Goal: Transaction & Acquisition: Purchase product/service

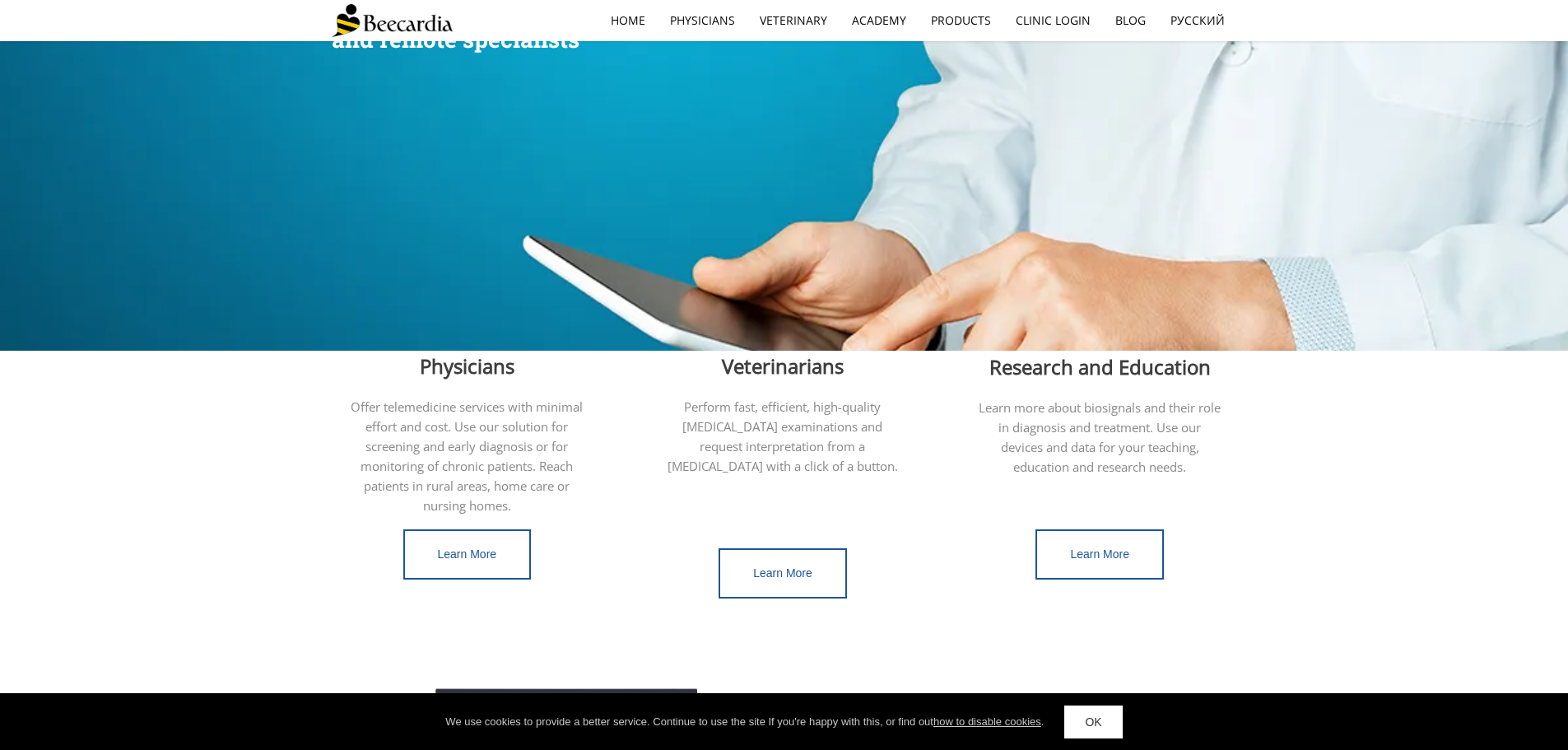
scroll to position [330, 0]
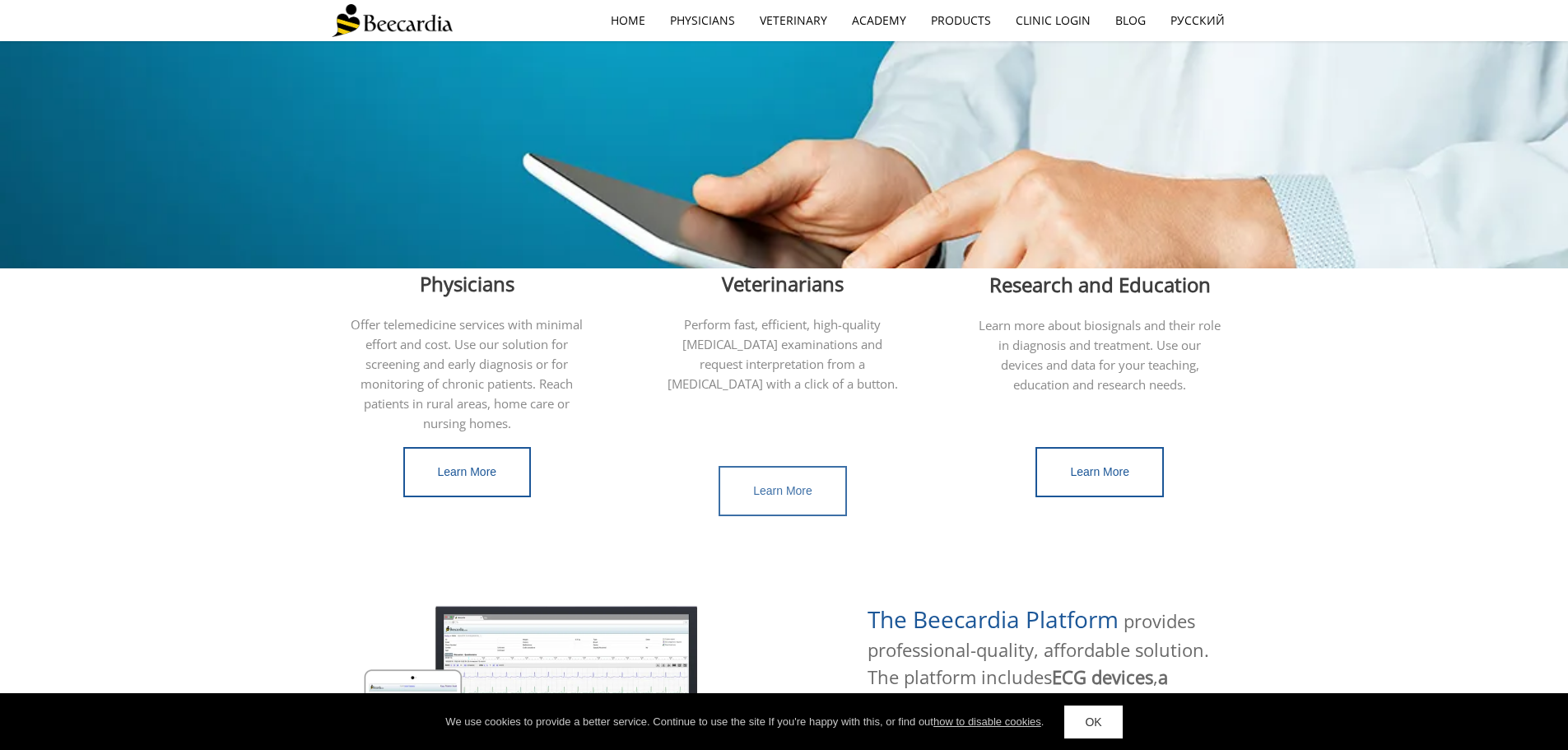
click at [814, 482] on link "Learn More" at bounding box center [783, 491] width 129 height 51
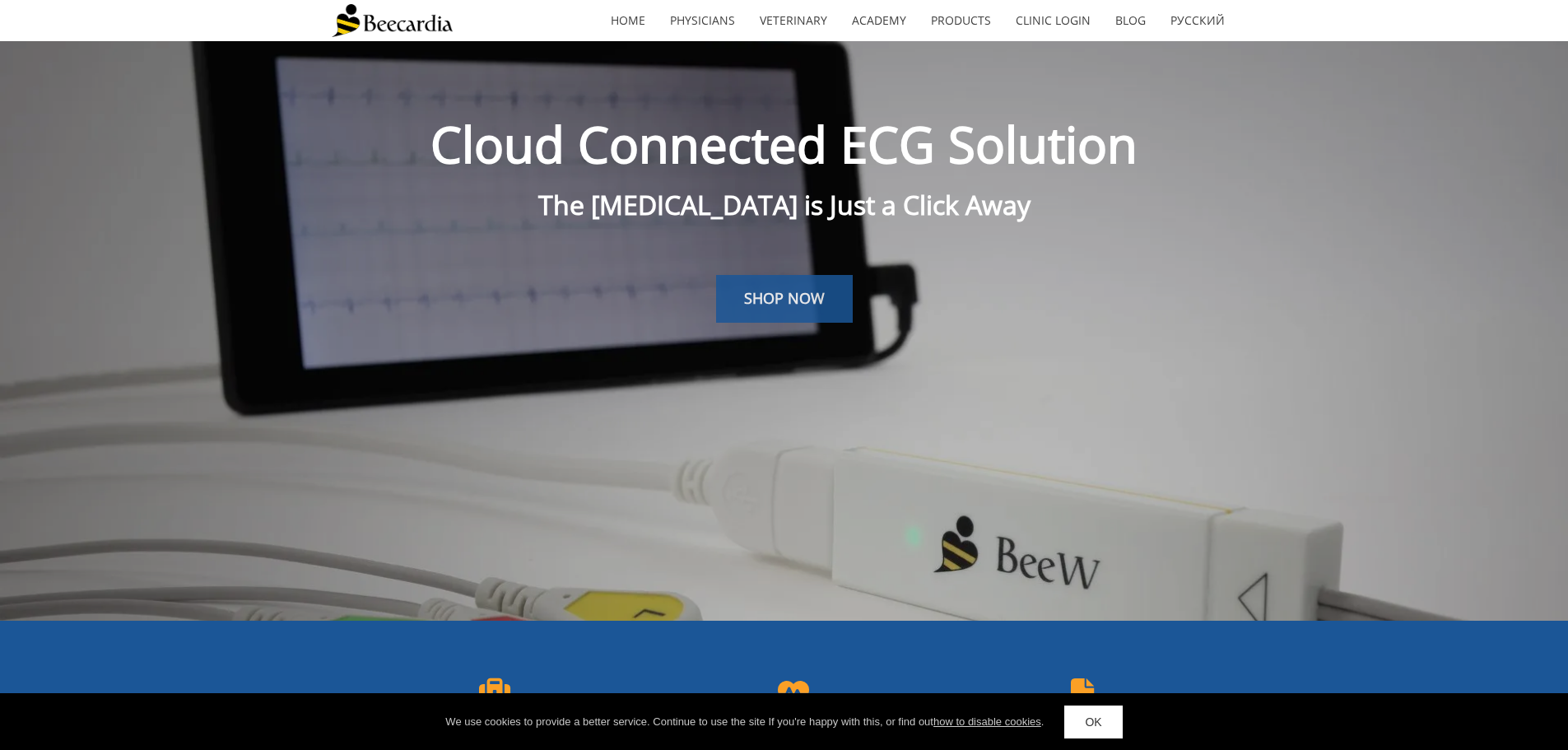
click at [792, 306] on span "SHOP NOW" at bounding box center [784, 298] width 81 height 20
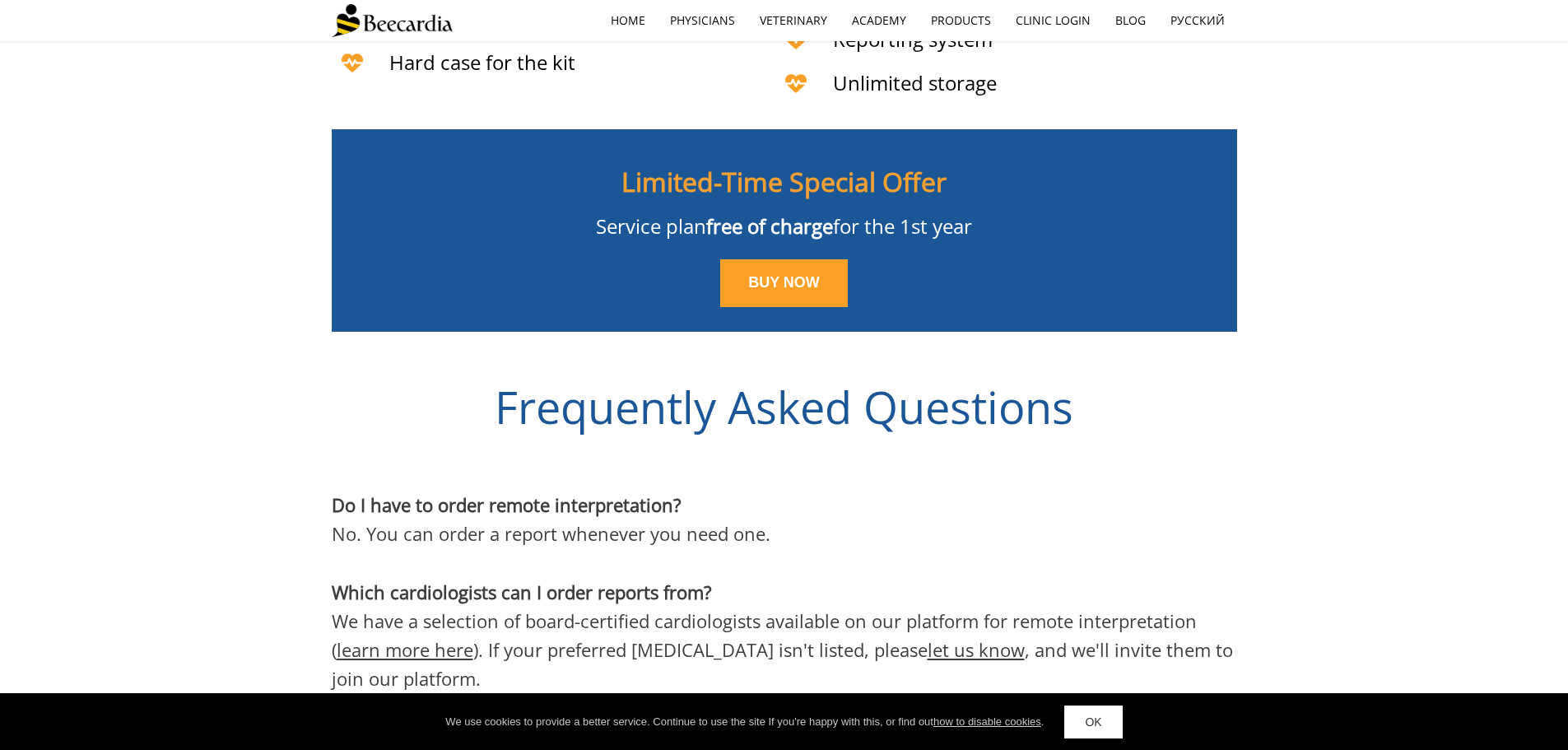
scroll to position [4355, 0]
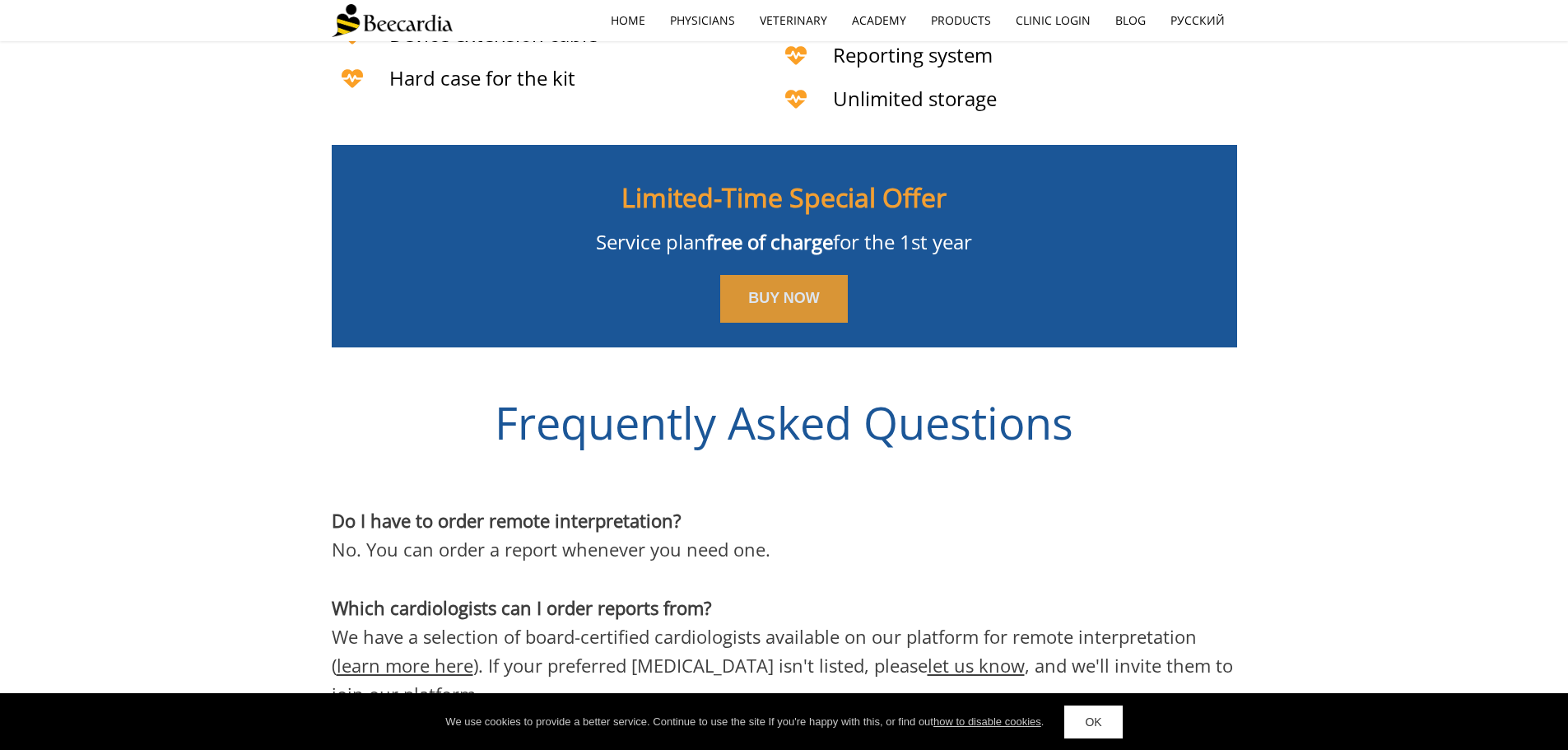
click at [762, 275] on link "BUY NOW" at bounding box center [784, 299] width 128 height 48
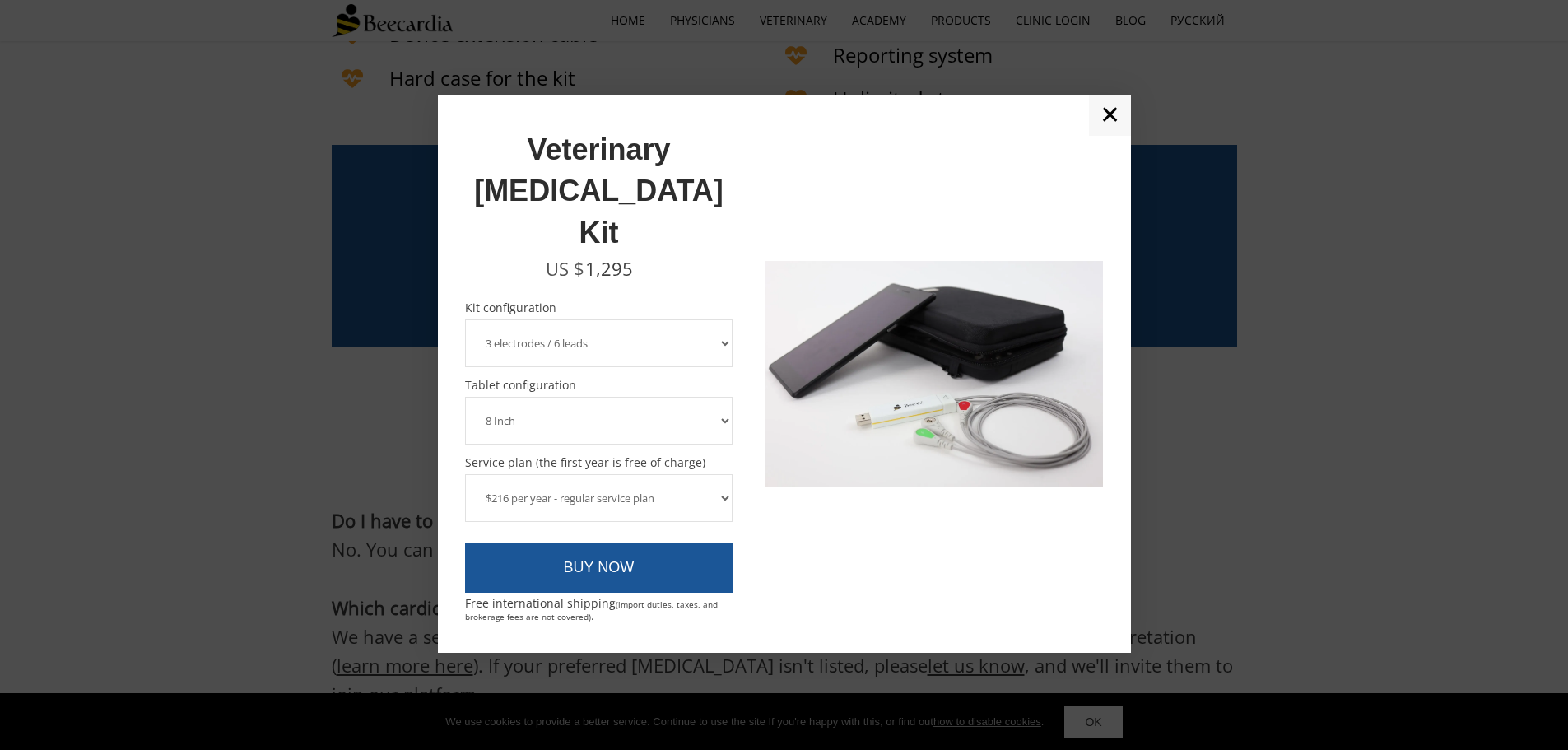
click at [696, 319] on select "3 electrodes / 6 leads 5 electrodes / 7 leads" at bounding box center [599, 343] width 268 height 48
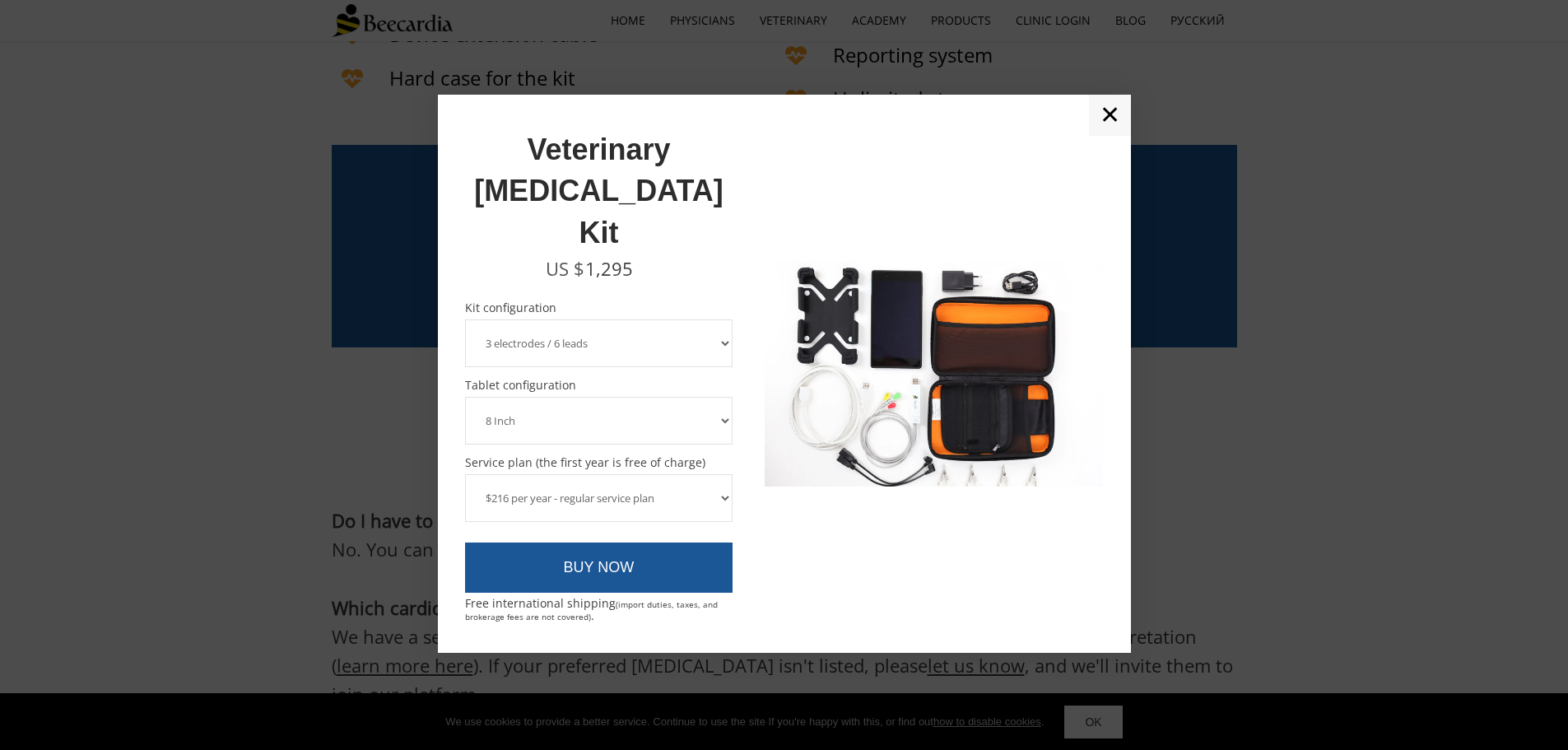
click at [696, 319] on select "3 electrodes / 6 leads 5 electrodes / 7 leads" at bounding box center [599, 343] width 268 height 48
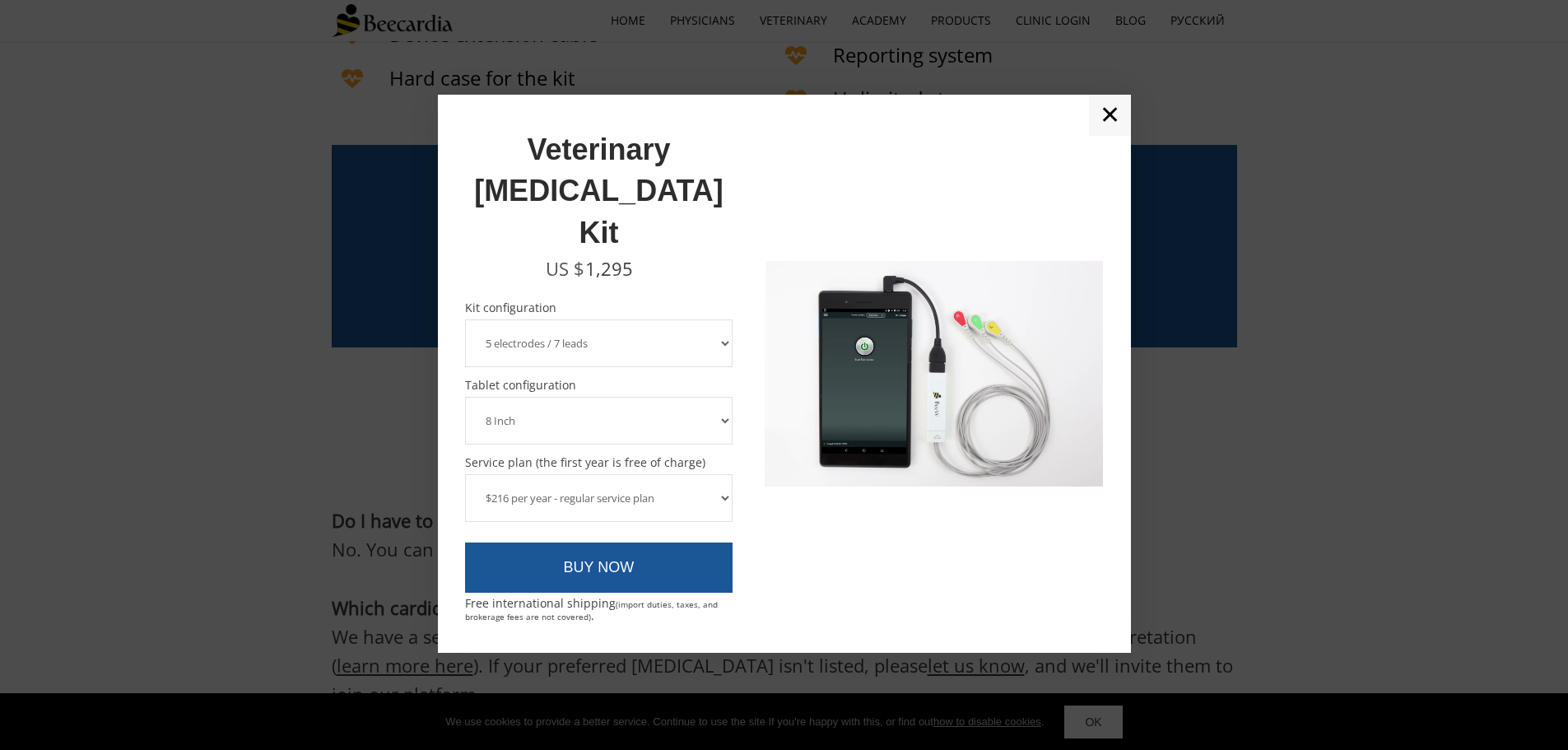
click at [465, 319] on select "3 electrodes / 6 leads 5 electrodes / 7 leads" at bounding box center [599, 343] width 268 height 48
click at [594, 319] on select "3 electrodes / 6 leads 5 electrodes / 7 leads" at bounding box center [599, 343] width 268 height 48
select select "3 electrodes / 6 leads"
click at [465, 319] on select "3 electrodes / 6 leads 5 electrodes / 7 leads" at bounding box center [599, 343] width 268 height 48
click at [587, 397] on select "8 Inch 10 Inch" at bounding box center [599, 421] width 268 height 48
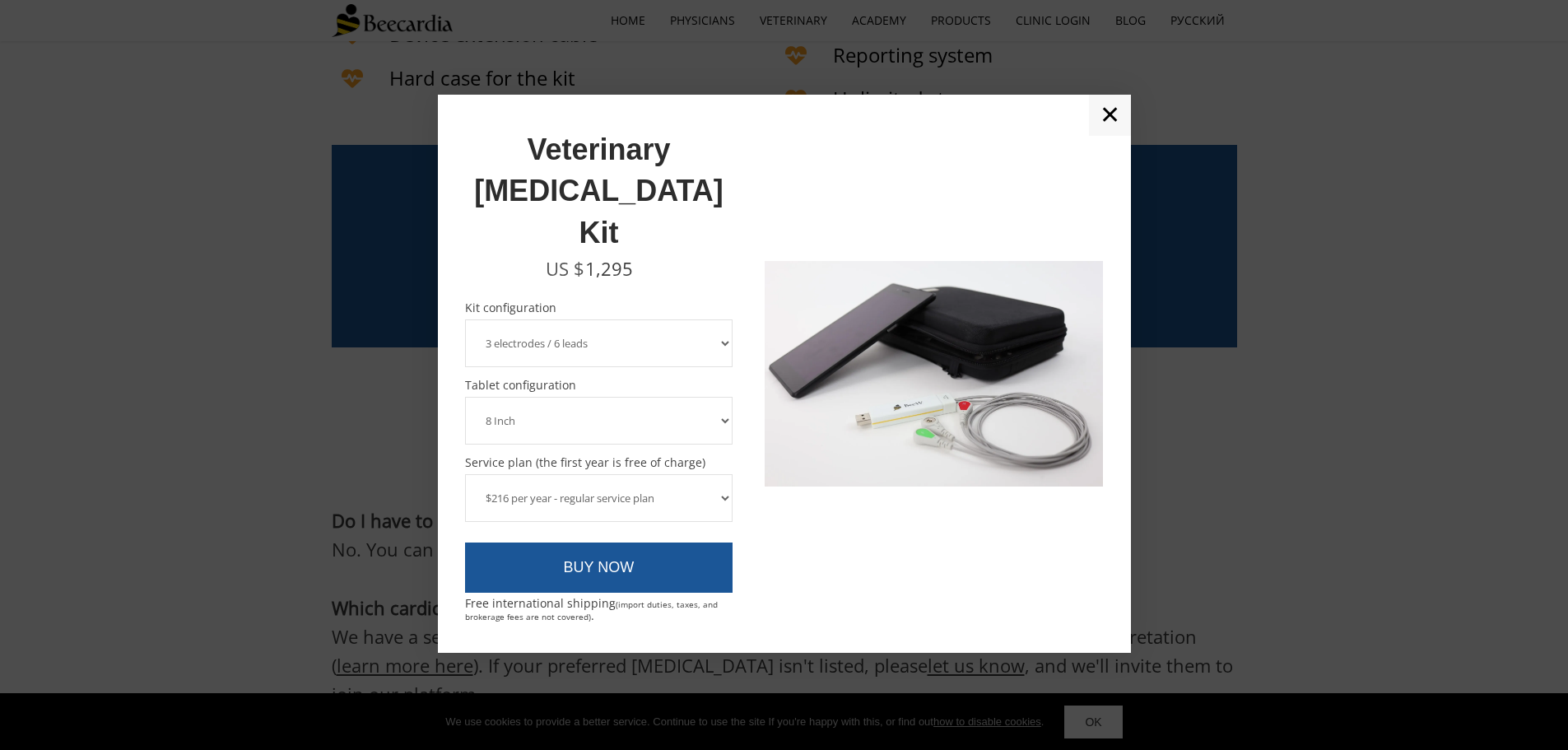
click at [587, 397] on select "8 Inch 10 Inch" at bounding box center [599, 421] width 268 height 48
click at [579, 475] on select "$216 per year - regular service plan $120 per year - plan without the device in…" at bounding box center [599, 499] width 268 height 48
click at [891, 578] on div at bounding box center [934, 373] width 338 height 504
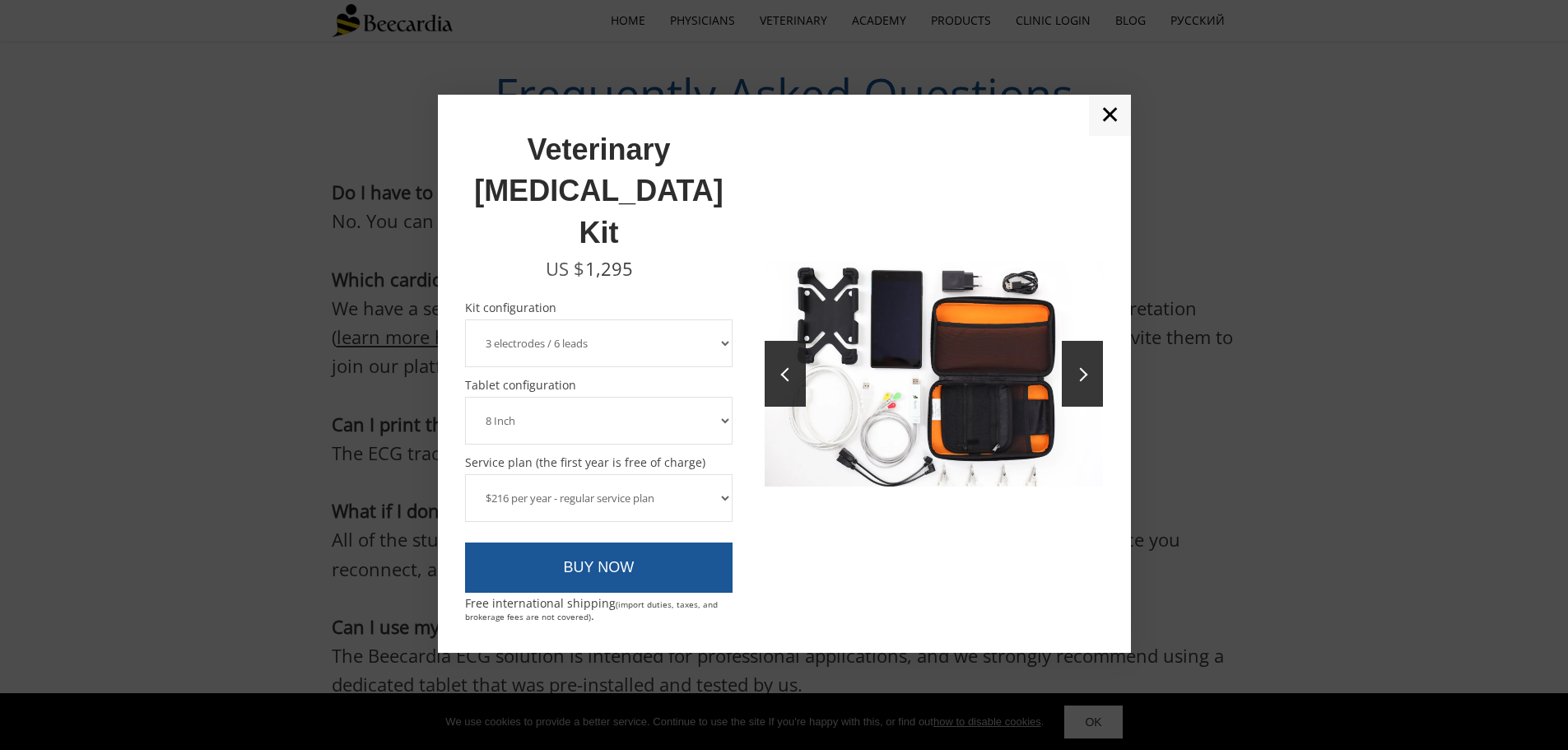
scroll to position [4438, 0]
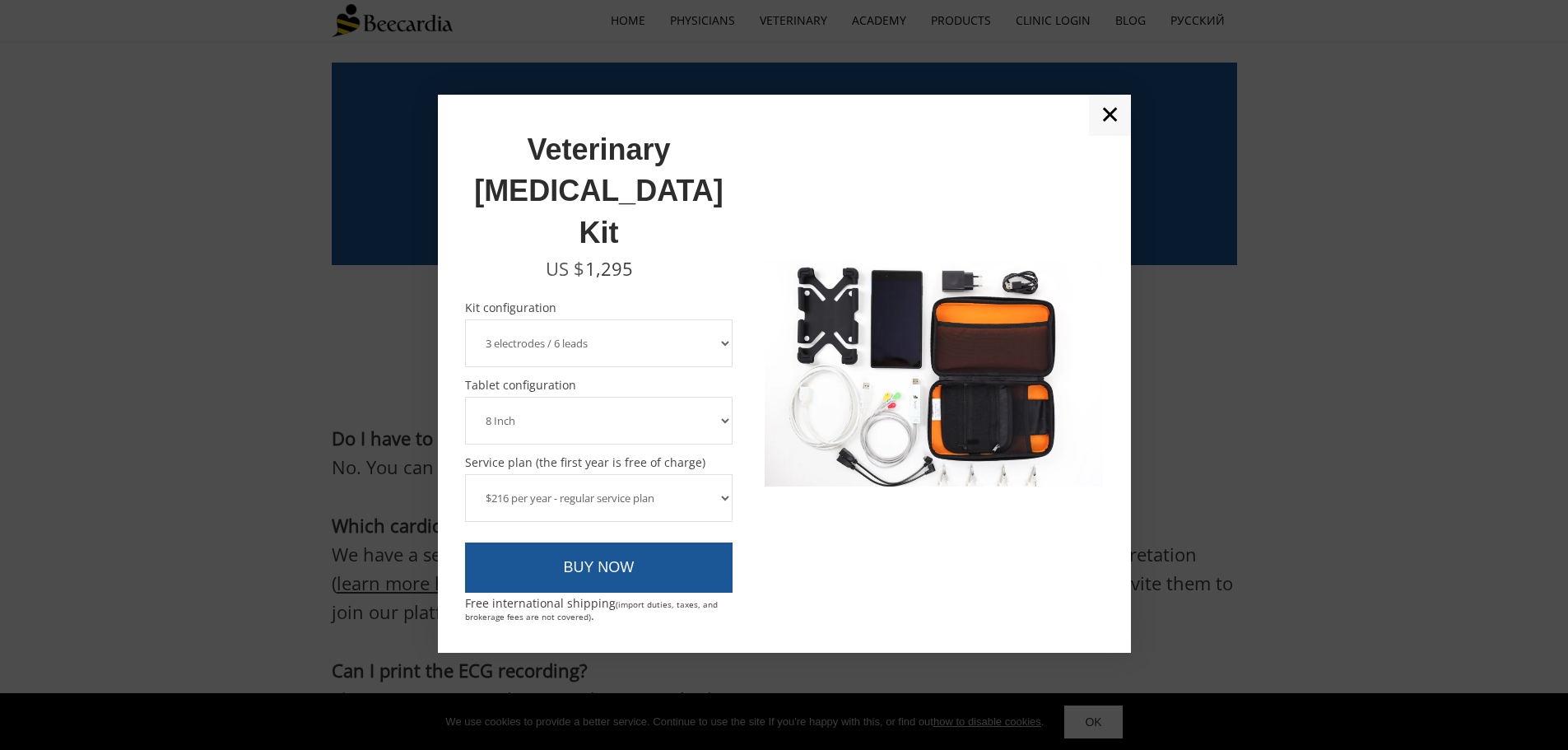
click at [1091, 136] on link "✕" at bounding box center [1110, 116] width 42 height 41
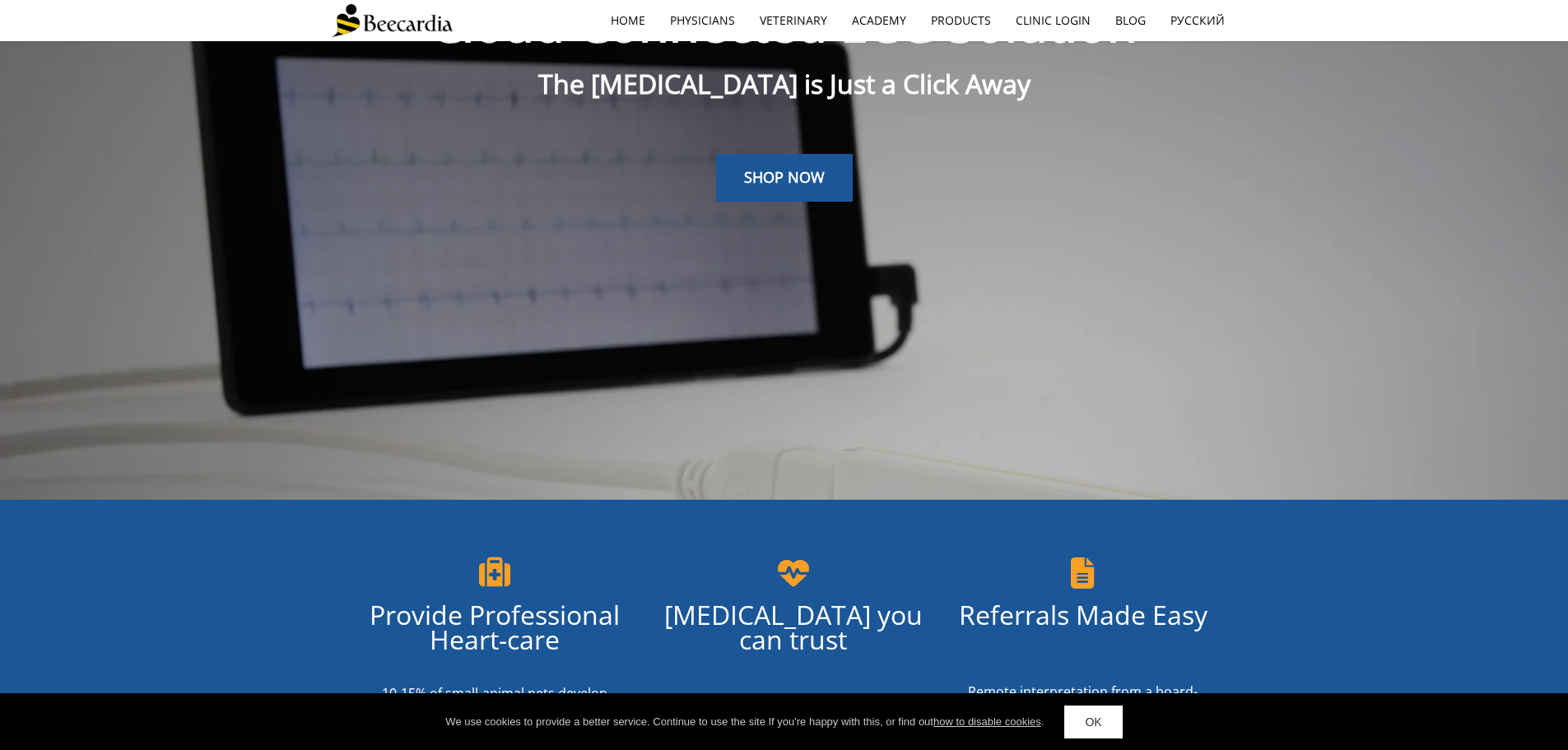
scroll to position [0, 0]
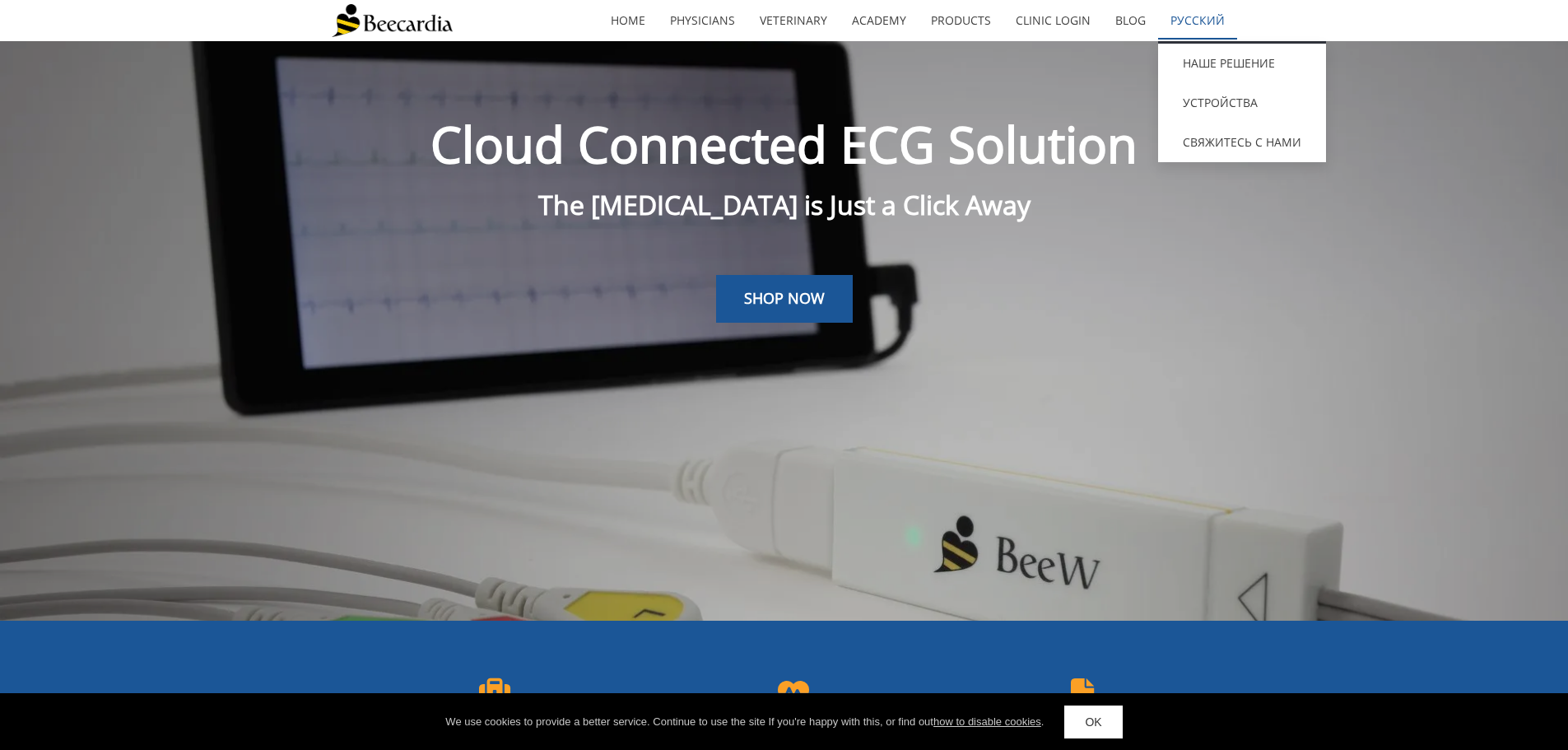
click at [1197, 23] on link "Русский" at bounding box center [1198, 20] width 79 height 38
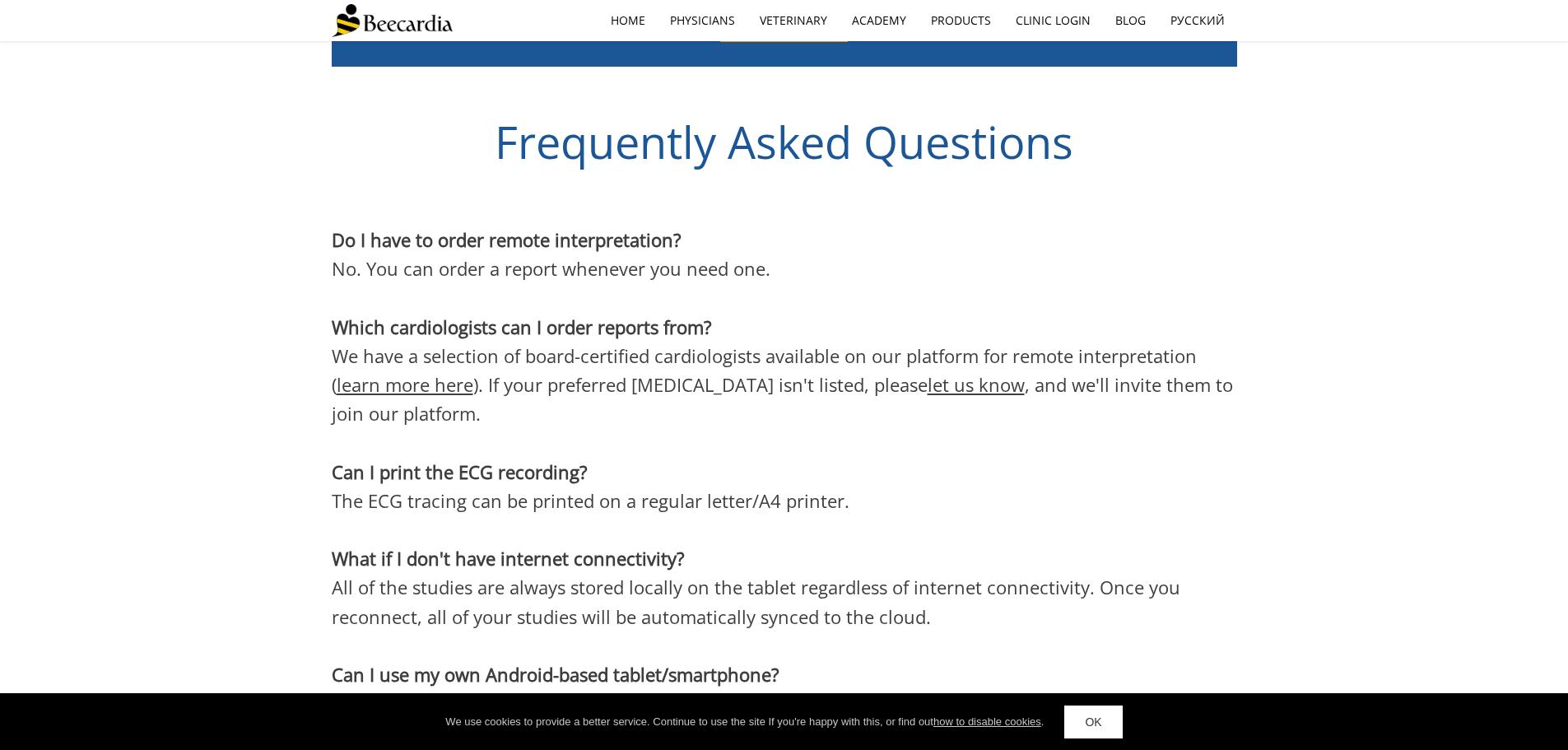
scroll to position [4993, 0]
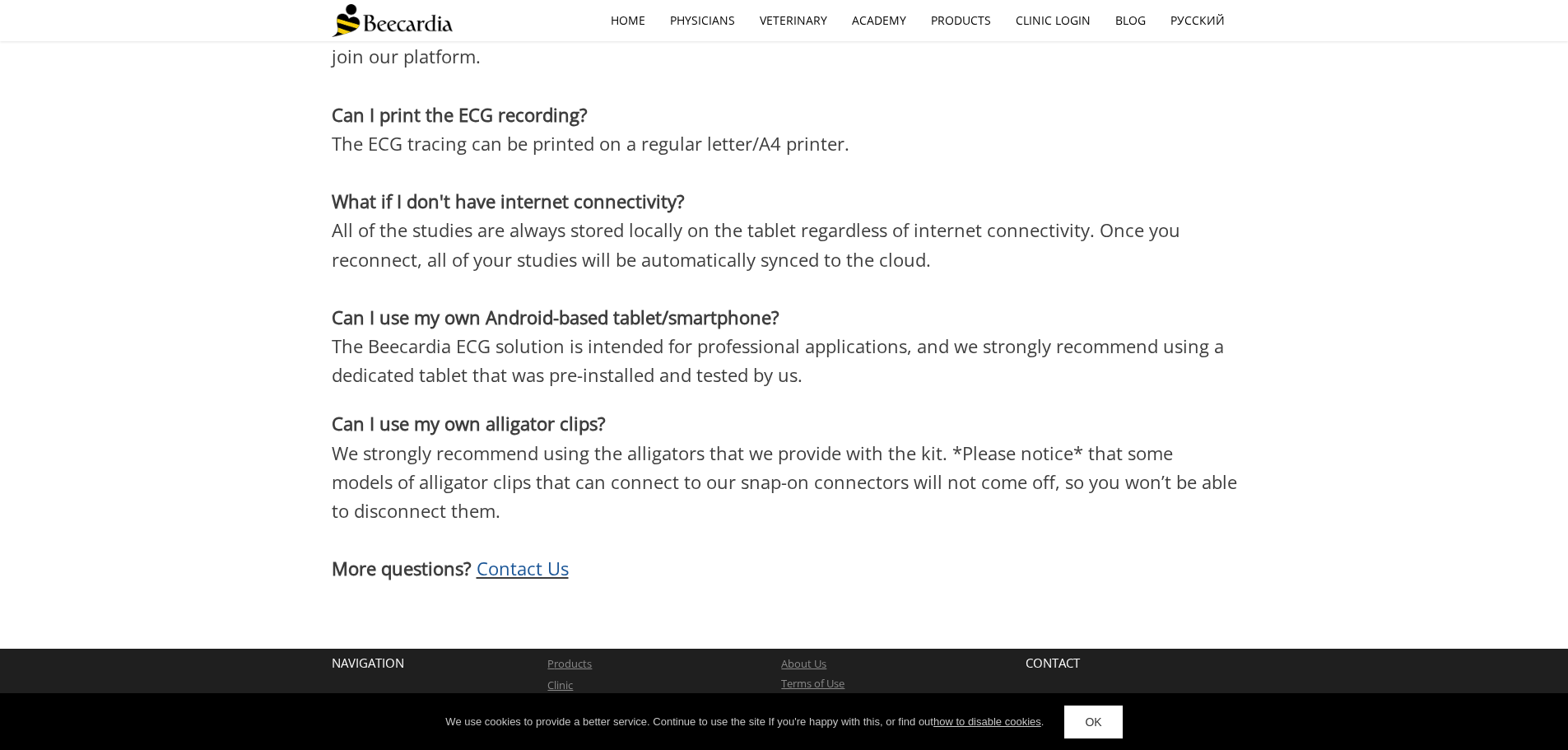
click at [1103, 715] on link "OK" at bounding box center [1093, 722] width 58 height 33
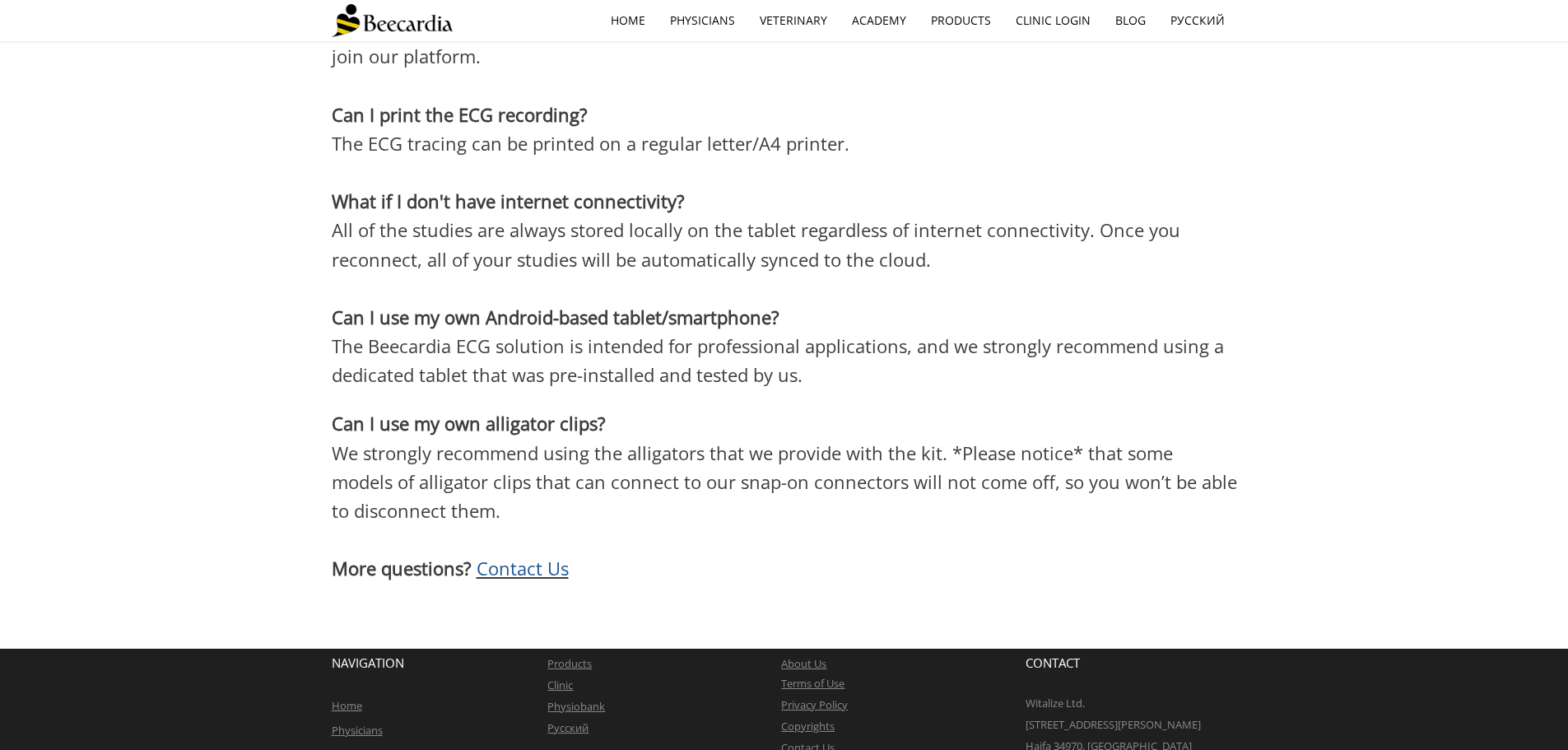
drag, startPoint x: 1166, startPoint y: 709, endPoint x: 1057, endPoint y: 703, distance: 109.2
copy link "[EMAIL_ADDRESS][DOMAIN_NAME]"
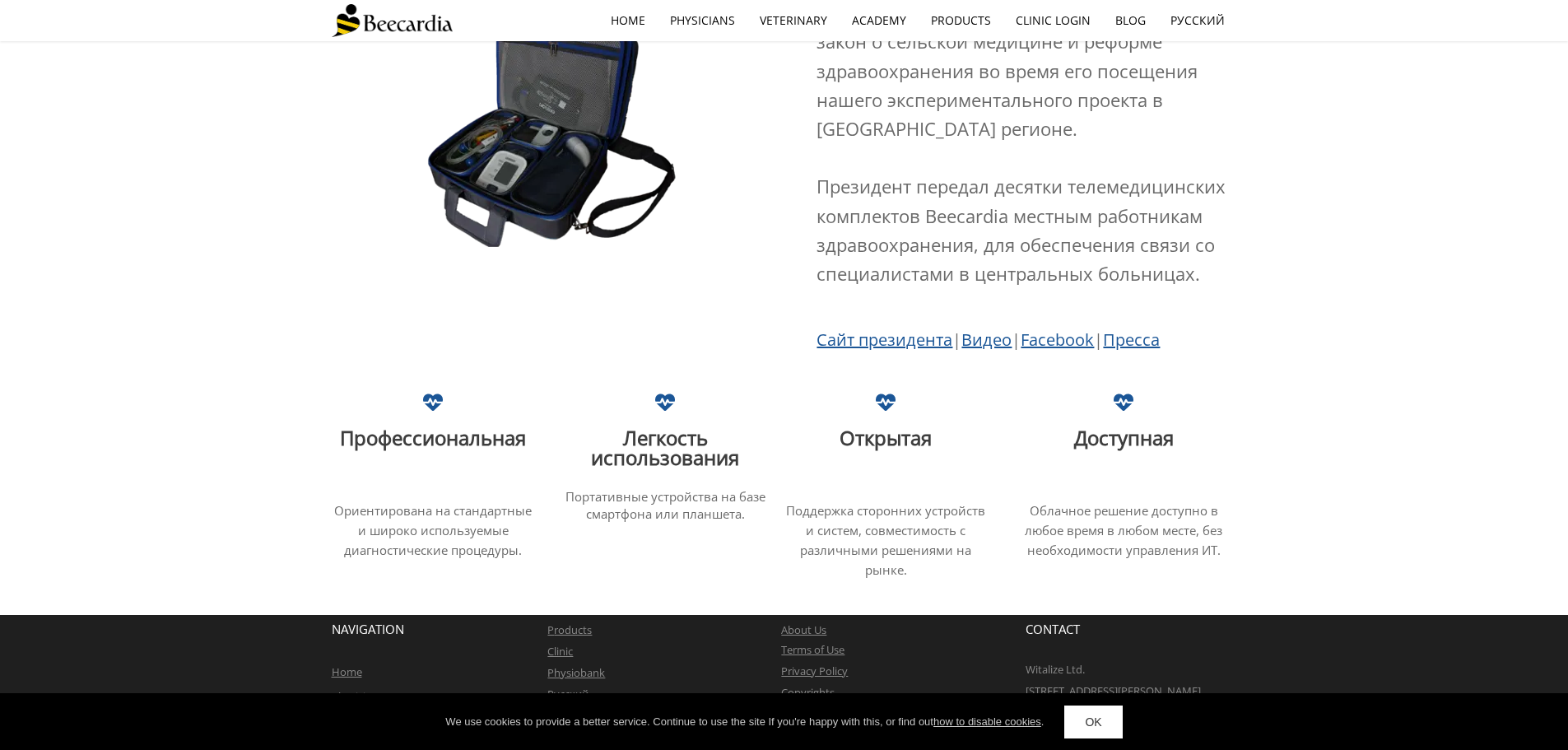
scroll to position [3105, 0]
